Goal: Complete application form: Complete application form

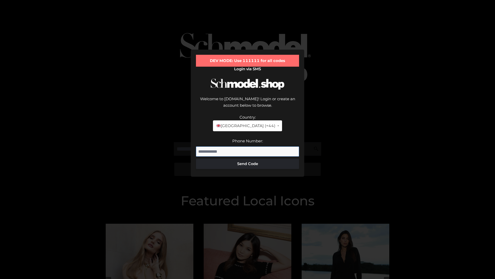
click at [248, 146] on input "Phone Number:" at bounding box center [247, 151] width 103 height 10
type input "**********"
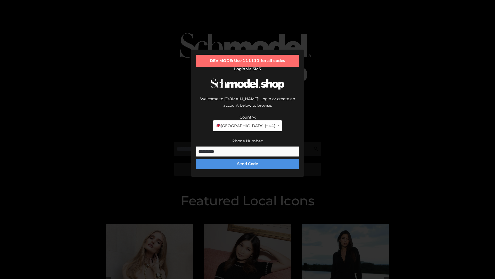
click at [248, 158] on button "Send Code" at bounding box center [247, 163] width 103 height 10
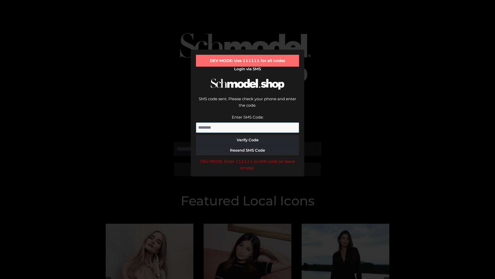
click at [248, 122] on input "Enter SMS Code:" at bounding box center [247, 127] width 103 height 10
type input "******"
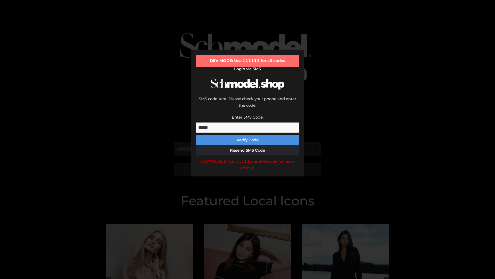
click at [248, 135] on button "Verify Code" at bounding box center [247, 140] width 103 height 10
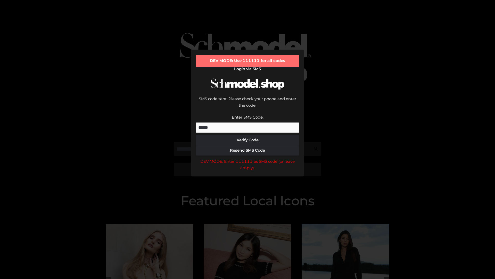
click at [248, 158] on div "DEV MODE: Enter 111111 as SMS code (or leave empty)." at bounding box center [247, 164] width 103 height 13
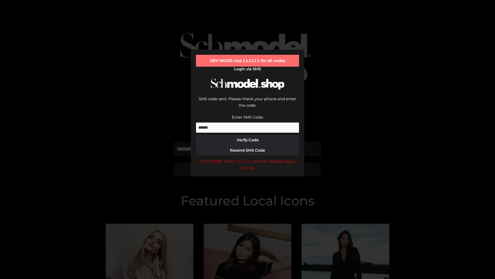
click at [248, 158] on div "DEV MODE: Enter 111111 as SMS code (or leave empty)." at bounding box center [247, 164] width 103 height 13
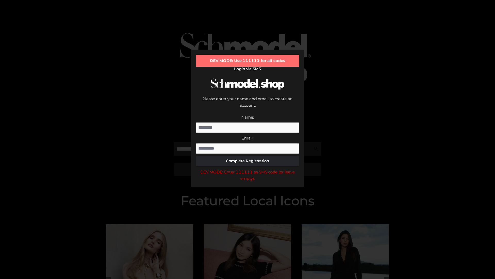
click at [248, 169] on div "DEV MODE: Enter 111111 as SMS code (or leave empty)." at bounding box center [247, 175] width 103 height 13
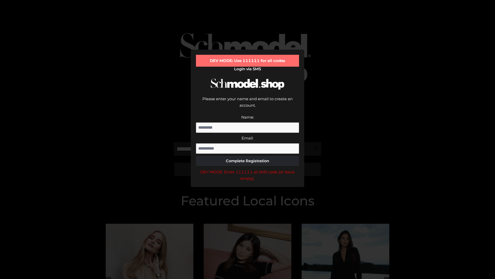
click at [248, 169] on div "DEV MODE: Enter 111111 as SMS code (or leave empty)." at bounding box center [247, 175] width 103 height 13
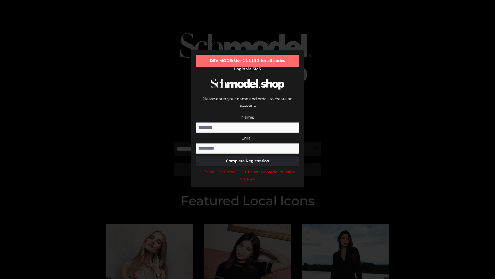
click at [248, 169] on div "DEV MODE: Enter 111111 as SMS code (or leave empty)." at bounding box center [247, 175] width 103 height 13
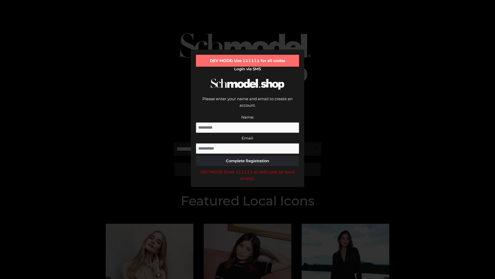
click at [248, 169] on div "DEV MODE: Enter 111111 as SMS code (or leave empty)." at bounding box center [247, 175] width 103 height 13
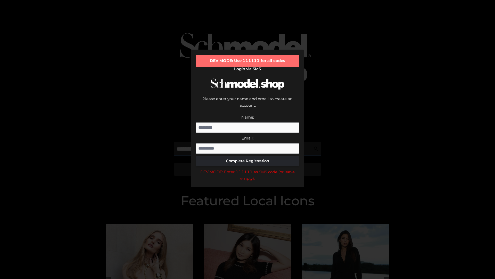
scroll to position [0, 19]
click at [248, 169] on div "DEV MODE: Enter 111111 as SMS code (or leave empty)." at bounding box center [247, 175] width 103 height 13
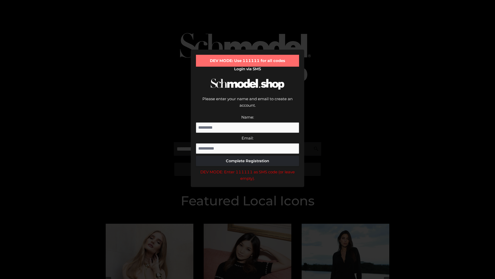
click at [248, 169] on div "DEV MODE: Enter 111111 as SMS code (or leave empty)." at bounding box center [247, 175] width 103 height 13
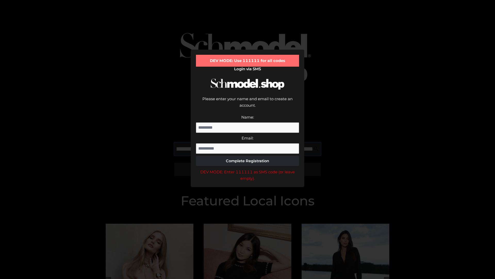
scroll to position [0, 50]
click at [248, 169] on div "DEV MODE: Enter 111111 as SMS code (or leave empty)." at bounding box center [247, 175] width 103 height 13
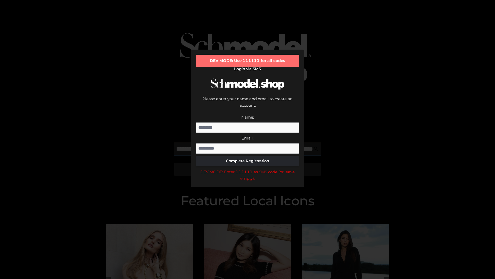
type input "**********"
